Goal: Find specific page/section

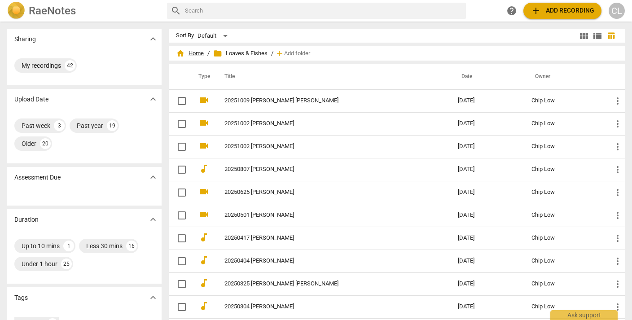
click at [198, 54] on span "home Home" at bounding box center [190, 53] width 28 height 9
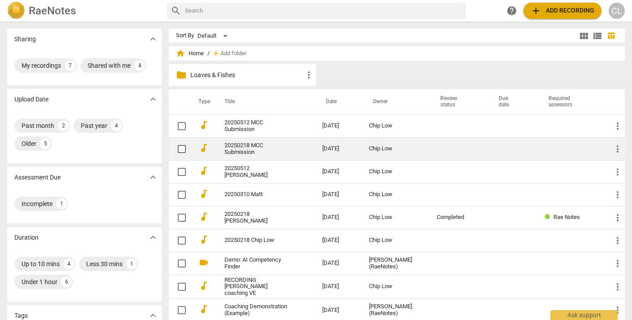
click at [234, 149] on link "20250218 MCC Submission" at bounding box center [257, 148] width 66 height 13
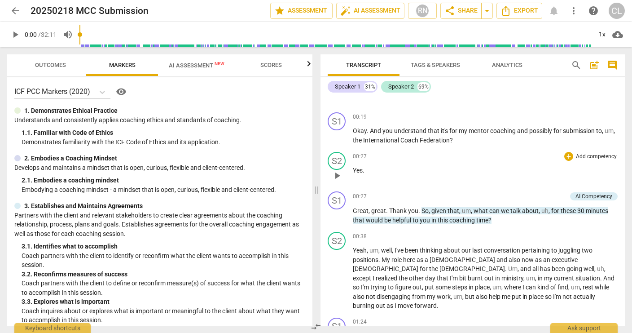
scroll to position [67, 0]
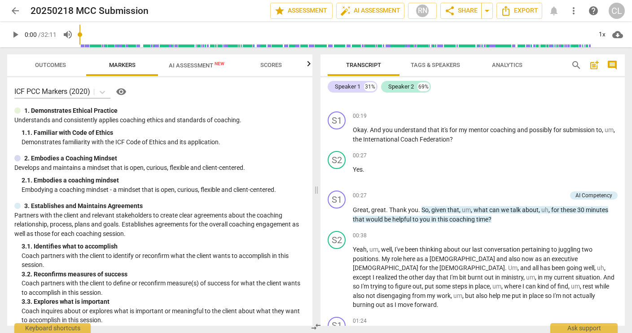
click at [13, 13] on span "arrow_back" at bounding box center [15, 10] width 11 height 11
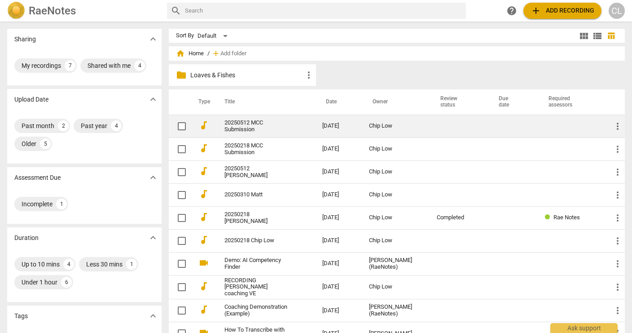
click at [247, 128] on link "20250512 MCC Submission" at bounding box center [257, 125] width 66 height 13
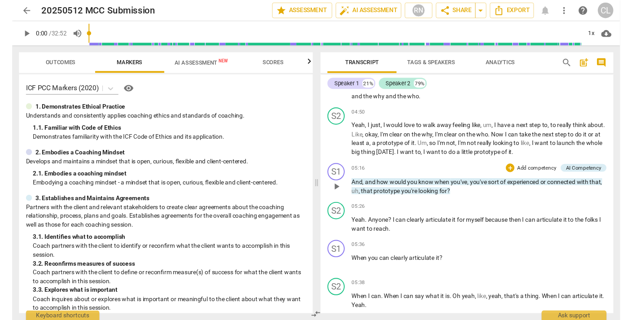
scroll to position [715, 0]
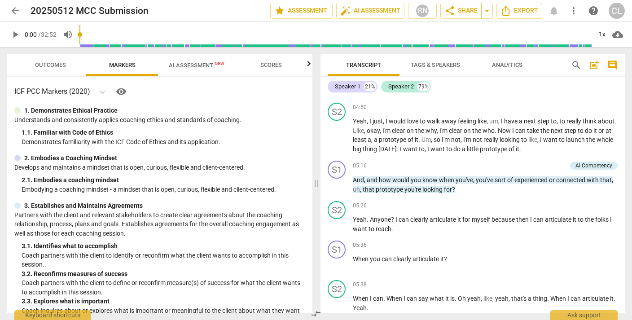
click at [16, 11] on span "arrow_back" at bounding box center [15, 10] width 11 height 11
